Goal: Communication & Community: Connect with others

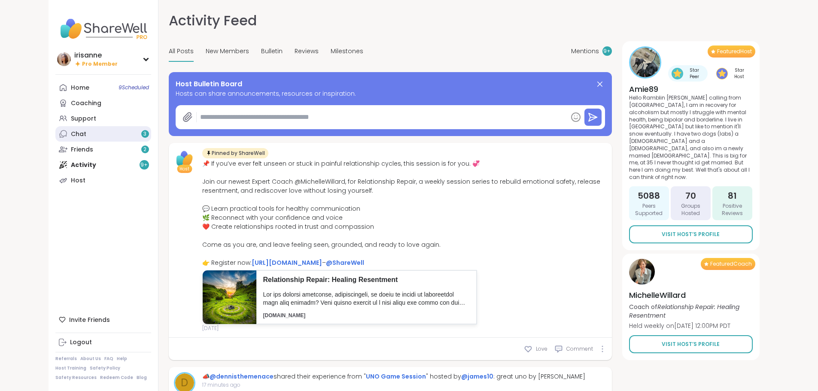
click at [81, 130] on link "Chat 3" at bounding box center [103, 133] width 96 height 15
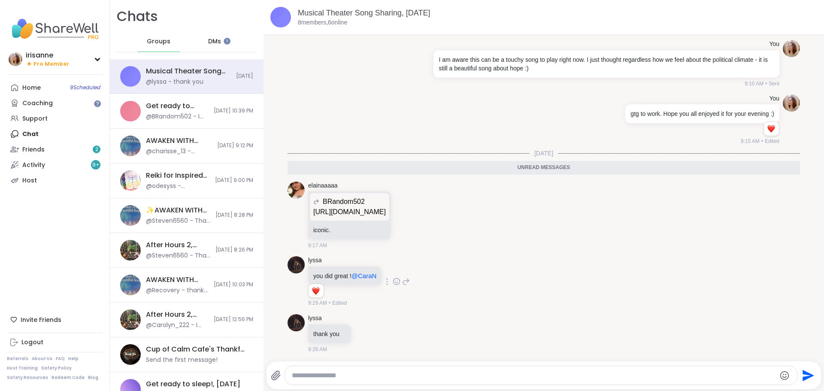
click at [409, 284] on icon at bounding box center [406, 281] width 8 height 10
click at [777, 355] on div "lyssa you did great ! @CaraN" at bounding box center [542, 348] width 503 height 28
click at [780, 351] on icon at bounding box center [784, 348] width 9 height 9
click at [397, 283] on icon at bounding box center [397, 281] width 8 height 9
click at [393, 270] on button "Select Reaction: Heart" at bounding box center [396, 267] width 17 height 17
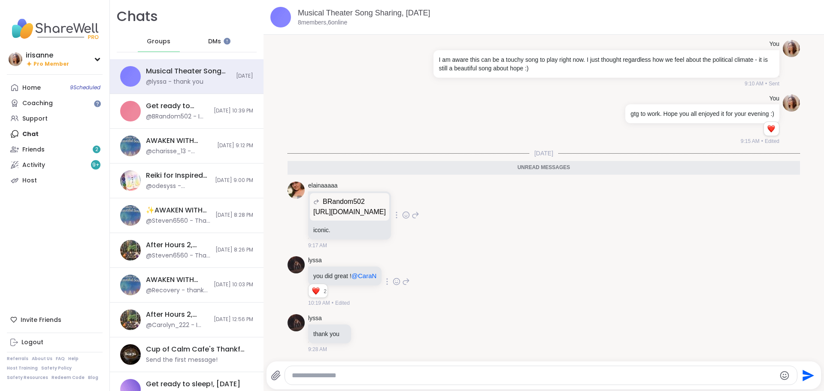
click at [386, 210] on p "https://youtu.be/pMRl55U0eDw?si=M-8fI8qmZtwHp_3g" at bounding box center [349, 212] width 73 height 10
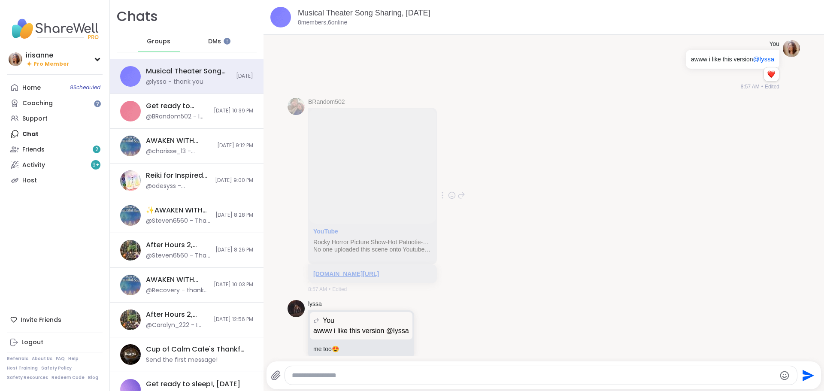
click at [379, 273] on link "youtu.be/pMRl55U0eDw?si=M-8fI8qmZtwHp_3g" at bounding box center [346, 273] width 66 height 7
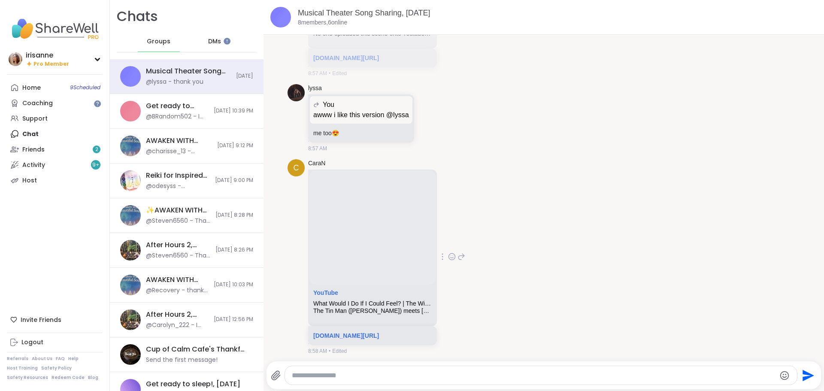
scroll to position [2691, 0]
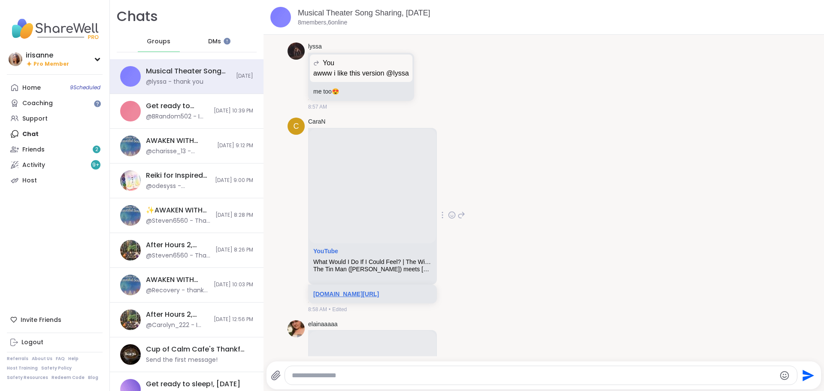
click at [379, 295] on link "youtube.com/watch?v=yZsgzE4UsAE&t=2s" at bounding box center [346, 294] width 66 height 7
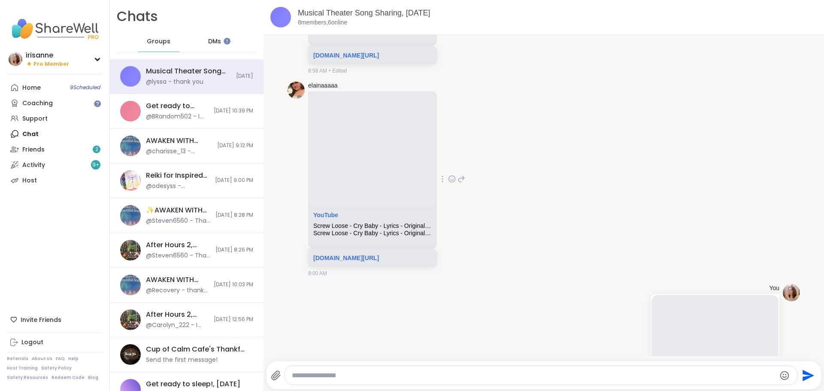
scroll to position [2906, 0]
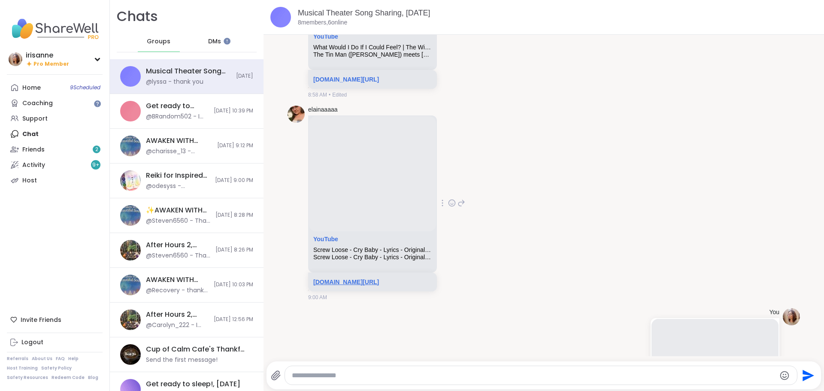
click at [373, 280] on link "youtube.com/watch?v=ZP3uaslUQLc" at bounding box center [346, 282] width 66 height 7
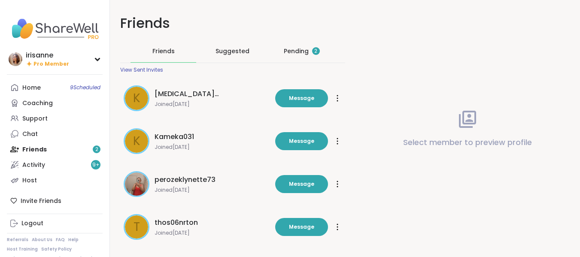
click at [295, 52] on div "Pending 2" at bounding box center [302, 51] width 36 height 9
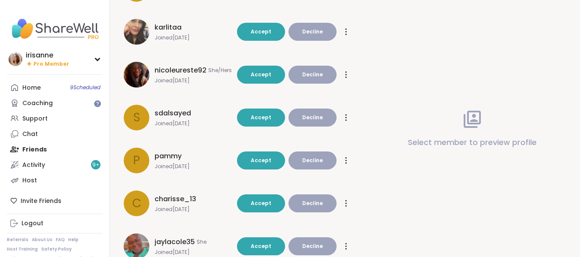
scroll to position [270, 0]
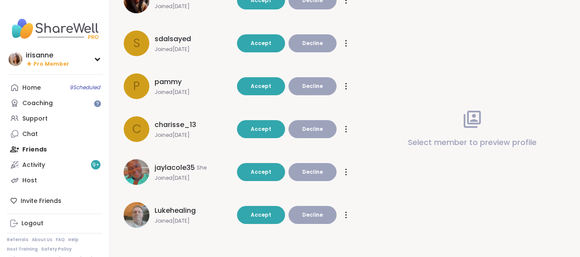
click at [186, 168] on span "jaylacole35" at bounding box center [175, 168] width 40 height 10
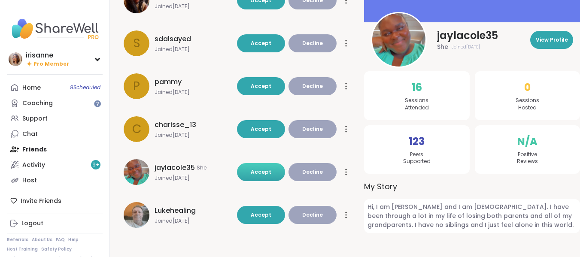
click at [267, 176] on button "Accept" at bounding box center [261, 172] width 48 height 18
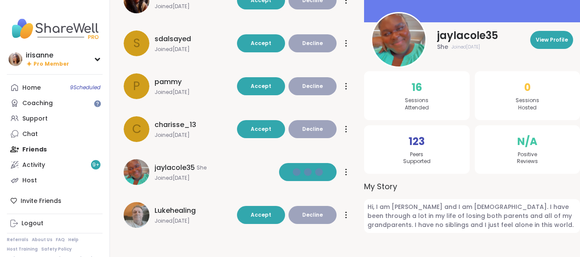
click at [181, 211] on span "Lukehealing" at bounding box center [175, 211] width 41 height 10
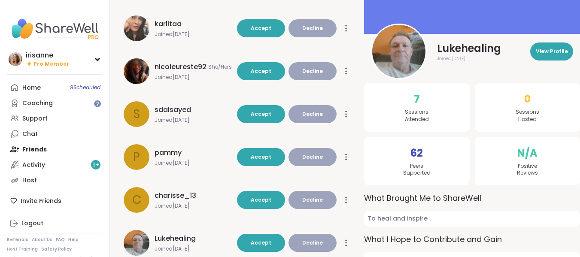
scroll to position [184, 0]
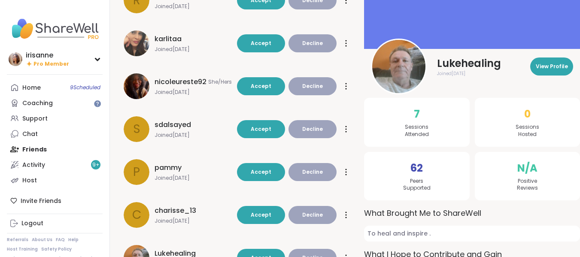
click at [202, 81] on span "nicoleureste92" at bounding box center [181, 82] width 52 height 10
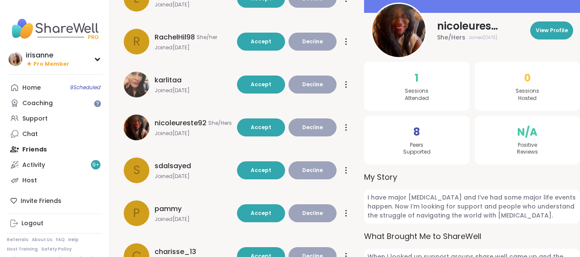
scroll to position [98, 0]
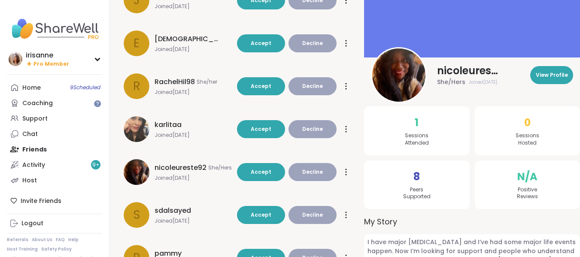
click at [161, 125] on span "karlitaa" at bounding box center [168, 125] width 27 height 10
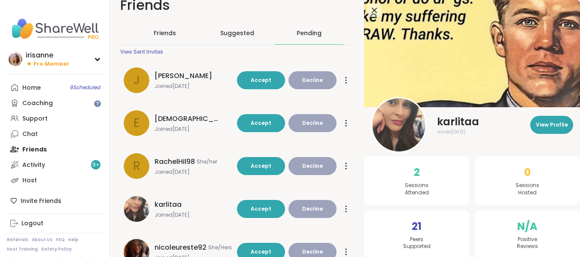
scroll to position [0, 0]
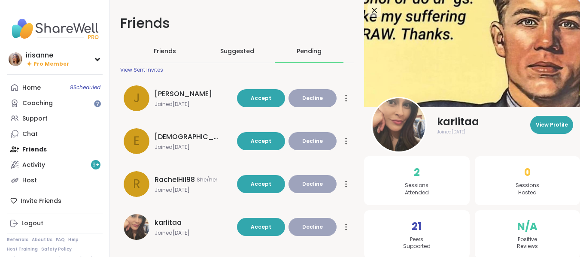
click at [187, 139] on span "[DEMOGRAPHIC_DATA]" at bounding box center [187, 137] width 64 height 10
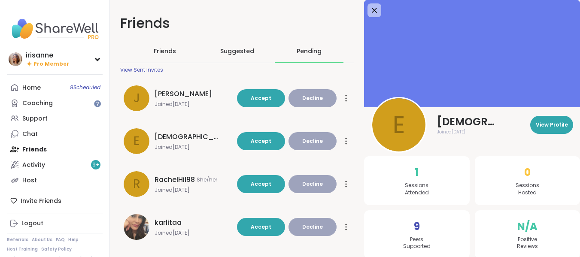
scroll to position [43, 0]
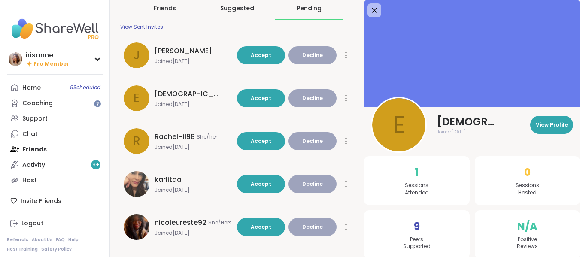
click at [177, 53] on span "[PERSON_NAME]" at bounding box center [184, 51] width 58 height 10
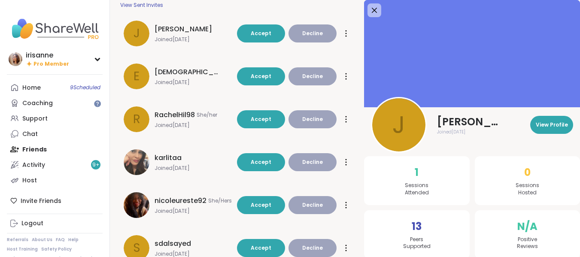
scroll to position [86, 0]
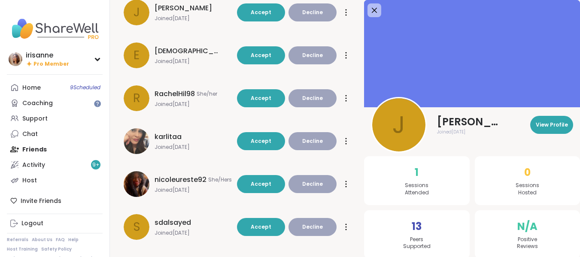
click at [176, 96] on span "RachelHil98" at bounding box center [175, 94] width 40 height 10
click at [173, 140] on span "karlitaa" at bounding box center [168, 137] width 27 height 10
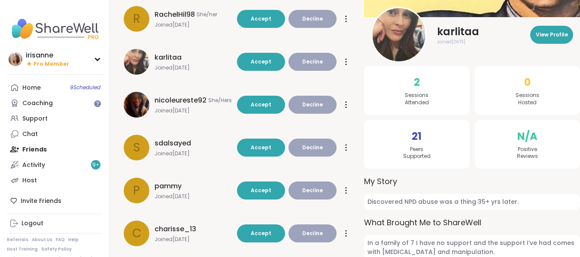
scroll to position [172, 0]
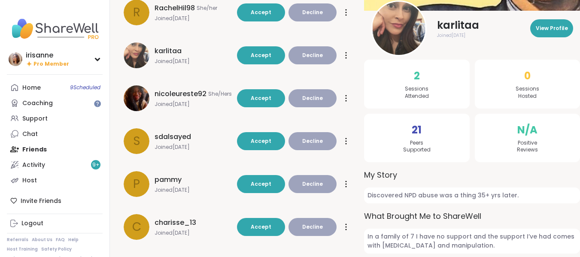
click at [174, 141] on span "sdalsayed" at bounding box center [173, 137] width 36 height 10
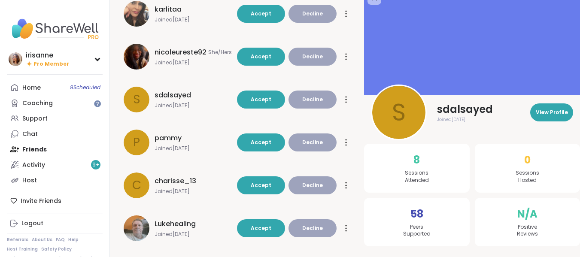
scroll to position [215, 0]
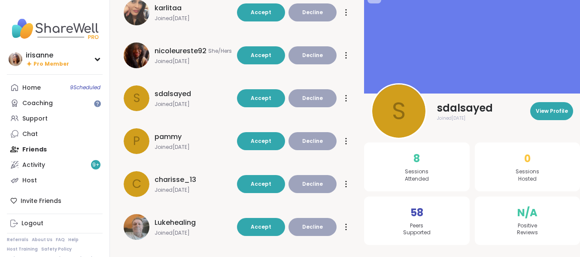
click at [170, 176] on span "charisse_13" at bounding box center [176, 180] width 42 height 10
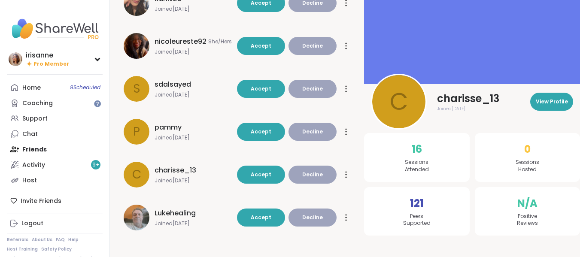
scroll to position [227, 0]
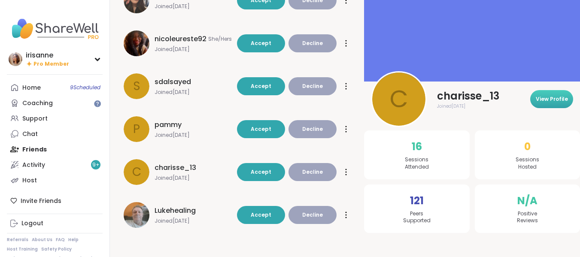
click at [536, 101] on button "View Profile" at bounding box center [551, 99] width 43 height 18
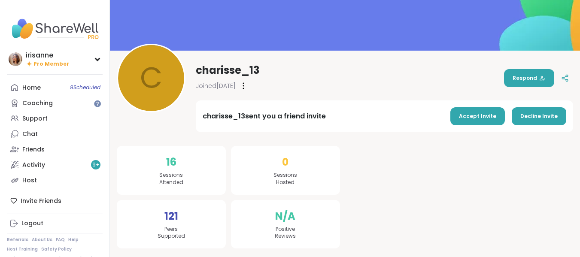
scroll to position [57, 0]
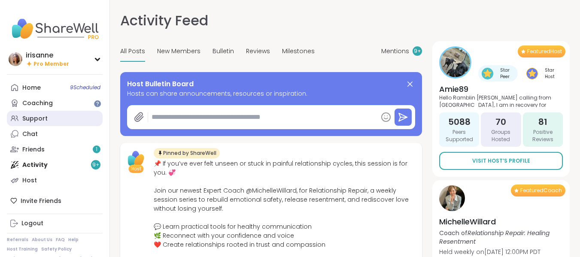
click at [51, 118] on link "Support" at bounding box center [55, 118] width 96 height 15
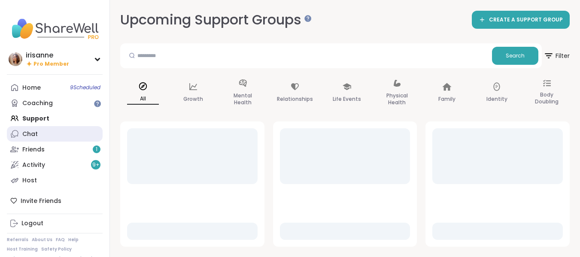
click at [58, 139] on link "Chat" at bounding box center [55, 133] width 96 height 15
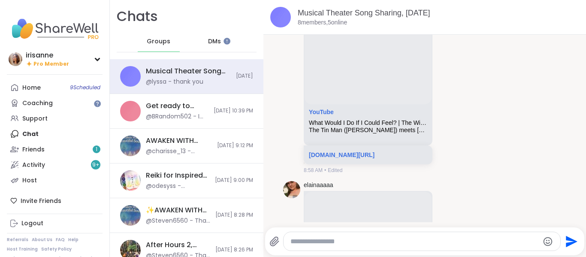
scroll to position [2864, 0]
click at [459, 82] on icon at bounding box center [457, 77] width 8 height 10
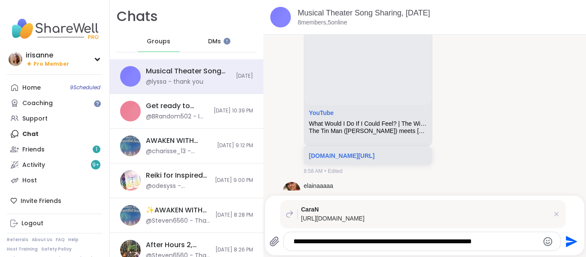
type textarea "**********"
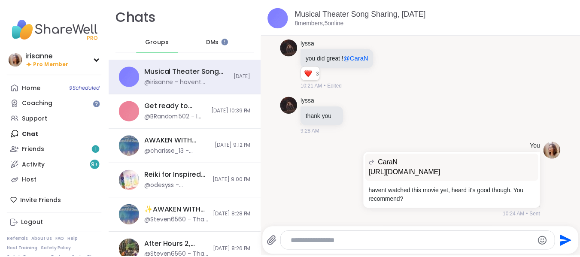
scroll to position [3902, 0]
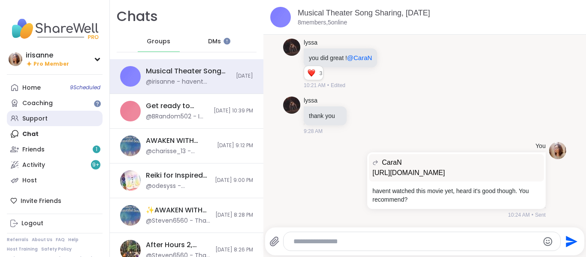
click at [28, 119] on div "Support" at bounding box center [34, 119] width 25 height 9
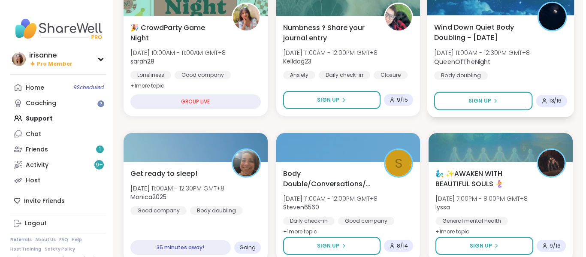
scroll to position [343, 0]
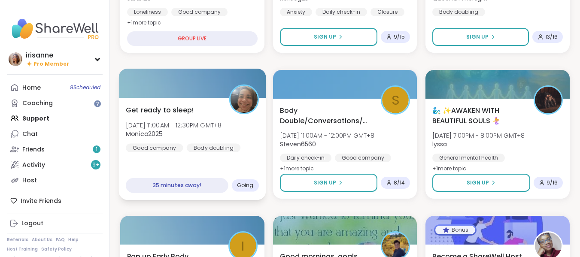
click at [208, 149] on div "Body doubling" at bounding box center [214, 147] width 54 height 9
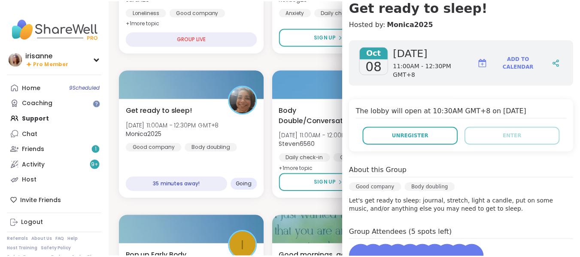
scroll to position [174, 0]
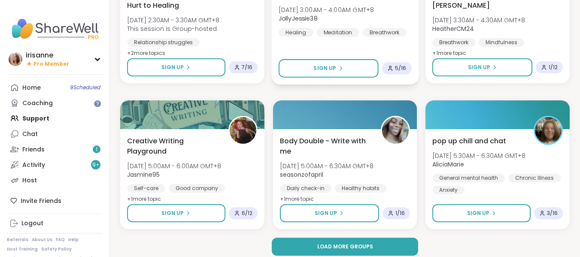
scroll to position [1631, 0]
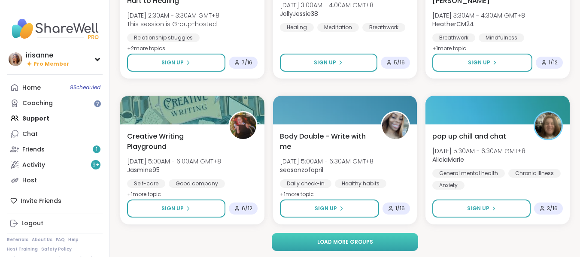
click at [336, 236] on button "Load more groups" at bounding box center [345, 242] width 146 height 18
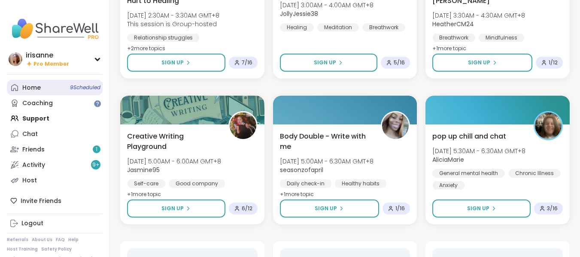
click at [92, 88] on span "9 Scheduled" at bounding box center [85, 87] width 30 height 7
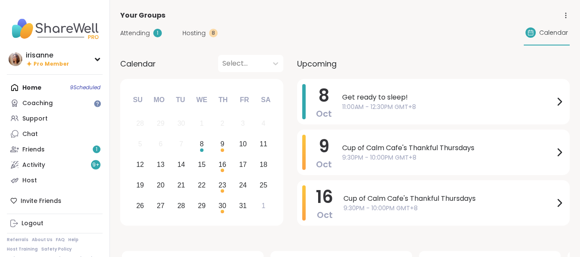
click at [185, 30] on span "Hosting" at bounding box center [193, 33] width 23 height 9
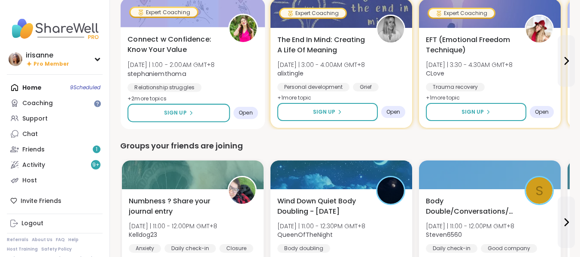
scroll to position [730, 0]
